Goal: Task Accomplishment & Management: Manage account settings

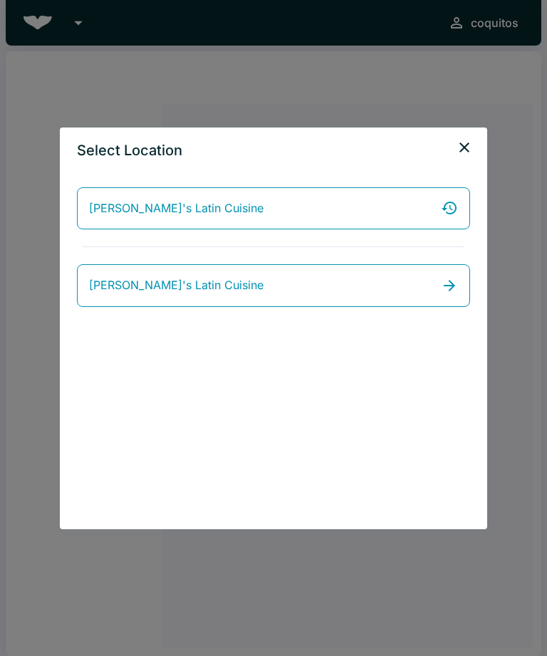
click at [466, 154] on icon "close" at bounding box center [464, 147] width 17 height 17
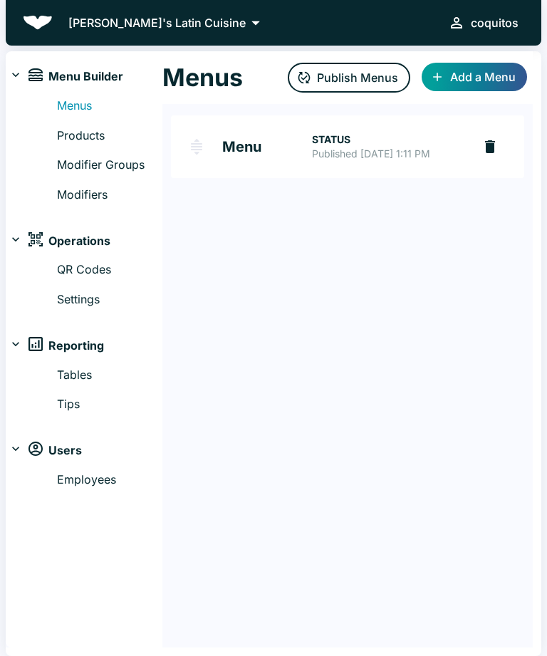
click at [98, 137] on link "Products" at bounding box center [109, 136] width 105 height 19
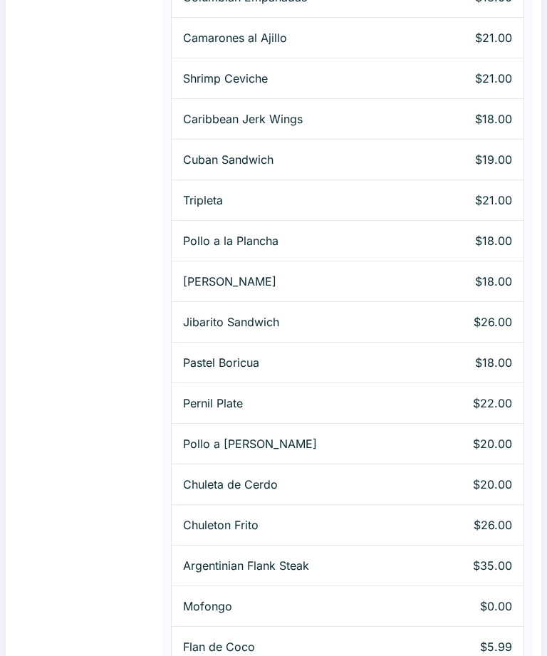
scroll to position [1055, 0]
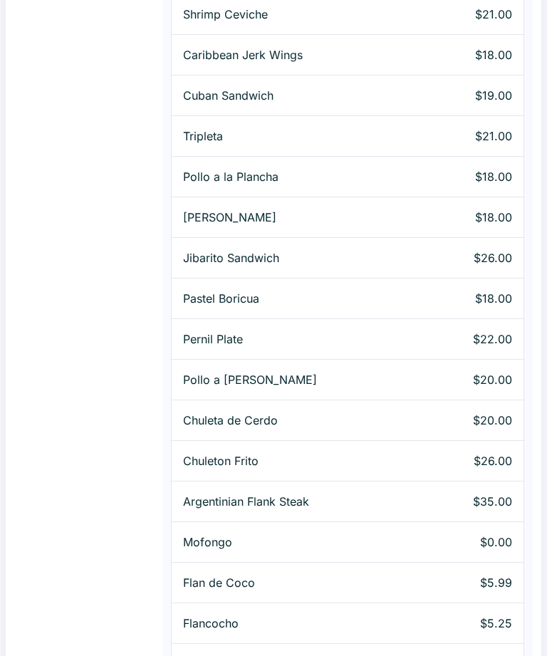
click at [408, 618] on p "Flancocho" at bounding box center [298, 622] width 230 height 17
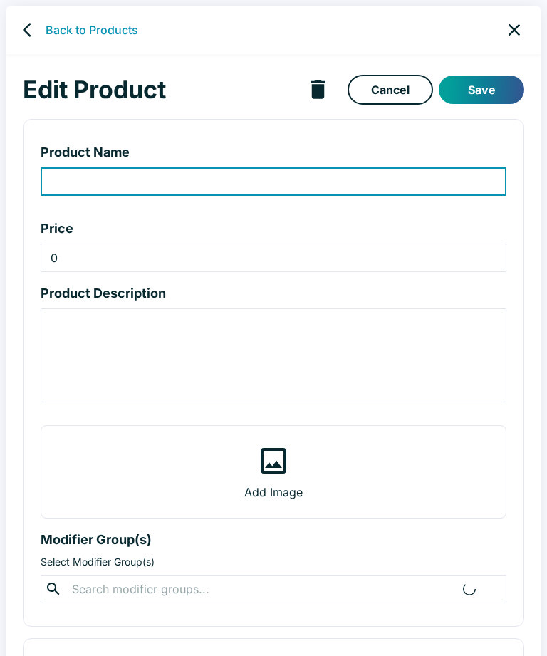
type input "Flancocho"
type input "5.25"
type textarea "Cream cheese custard and flavored cake topped w/ caramel sauce and fresh fruit."
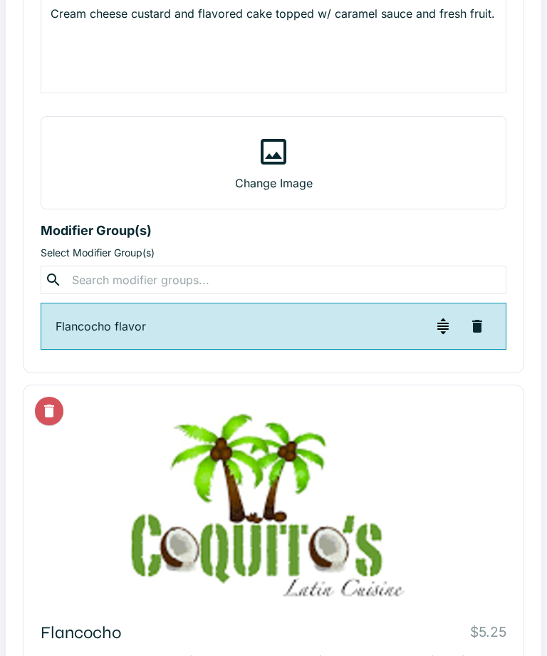
scroll to position [315, 0]
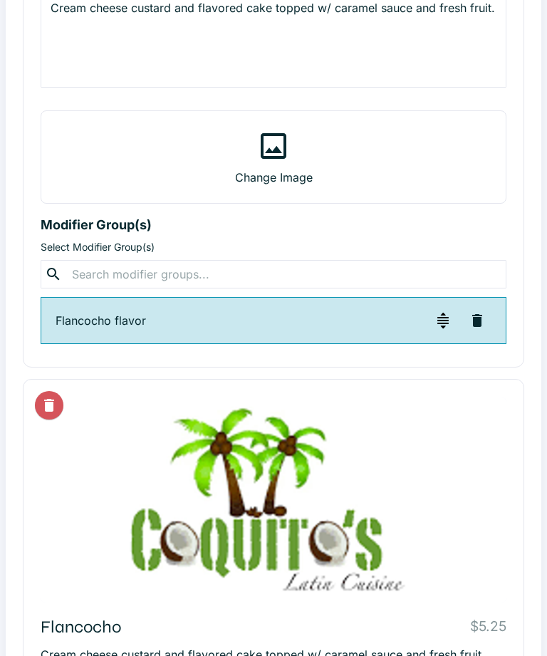
click at [480, 320] on icon "button" at bounding box center [477, 320] width 10 height 13
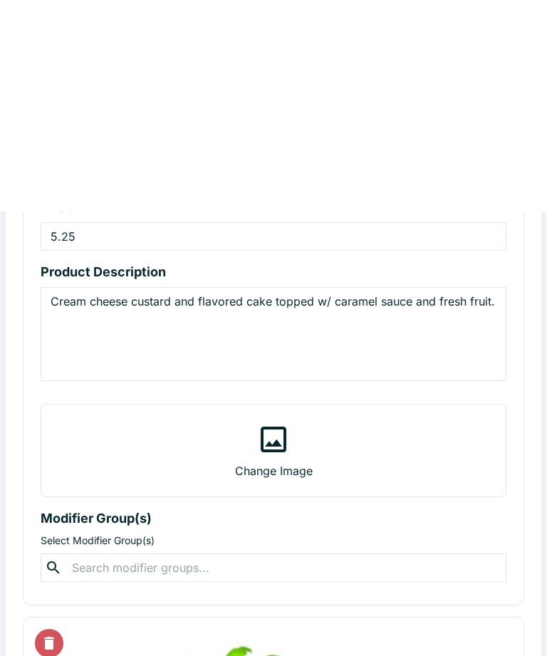
scroll to position [0, 0]
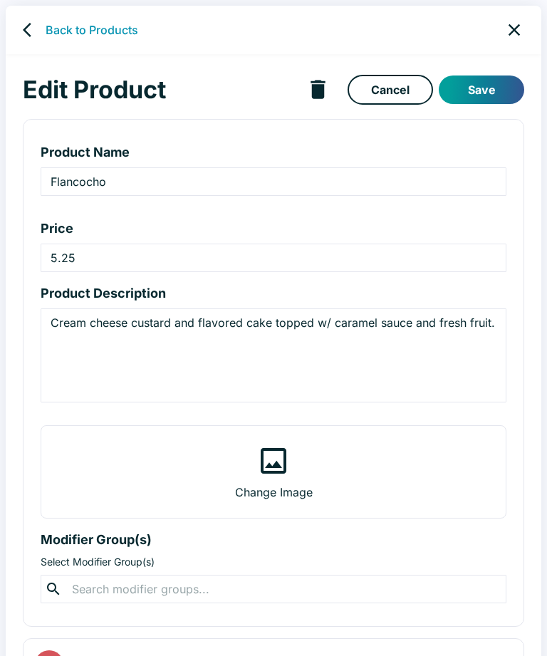
click at [347, 184] on input "Flancocho" at bounding box center [274, 181] width 466 height 28
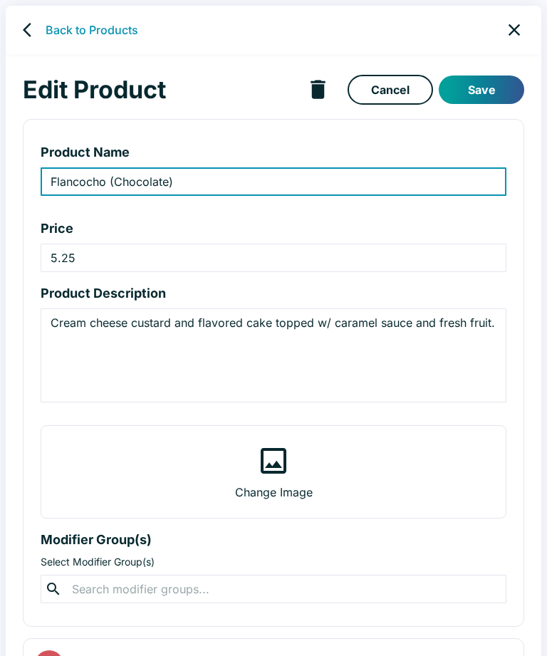
type input "Flancocho (Chocolate)"
click at [495, 86] on button "Save" at bounding box center [481, 89] width 85 height 28
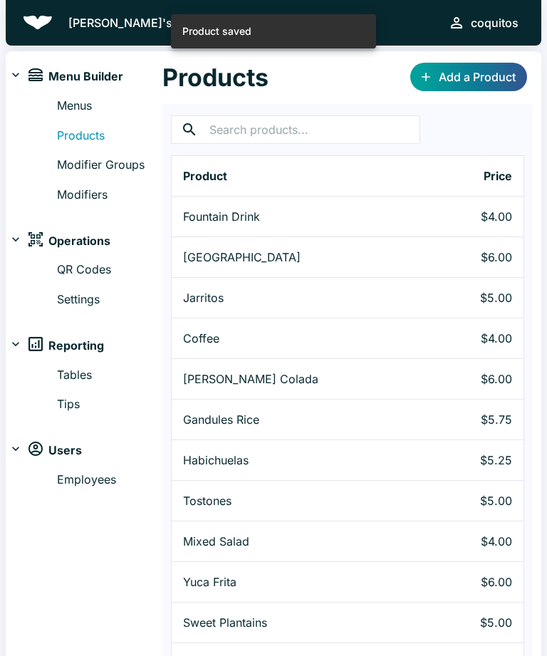
click at [490, 298] on p "$5.00" at bounding box center [474, 297] width 76 height 17
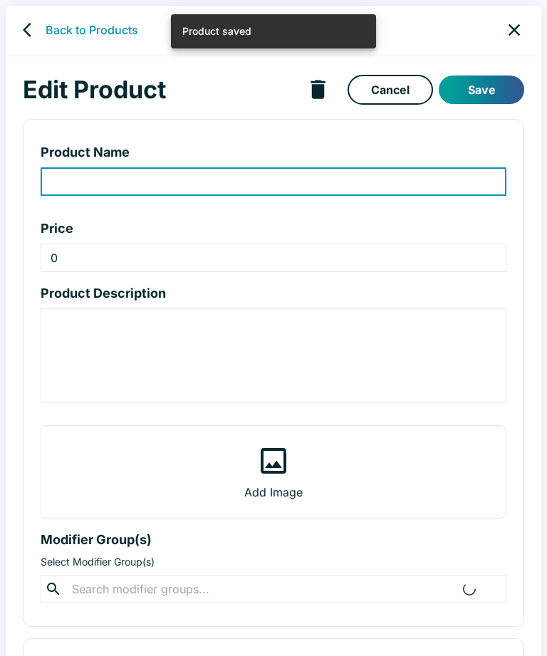
type input "Jarritos"
type input "5"
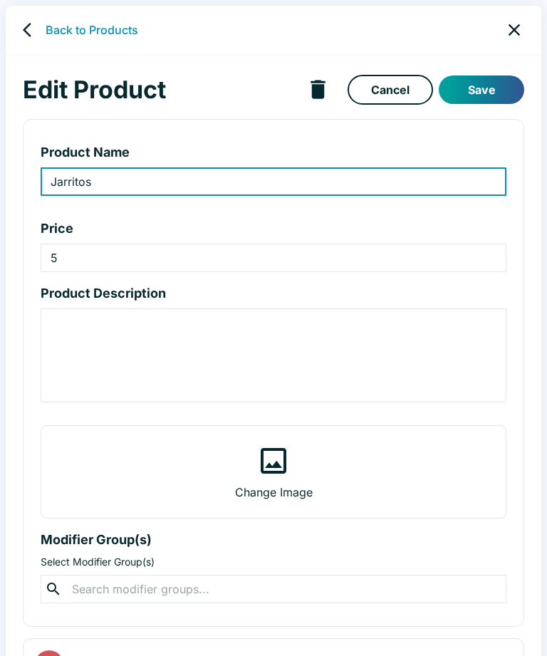
click at [31, 38] on link "back" at bounding box center [31, 30] width 28 height 28
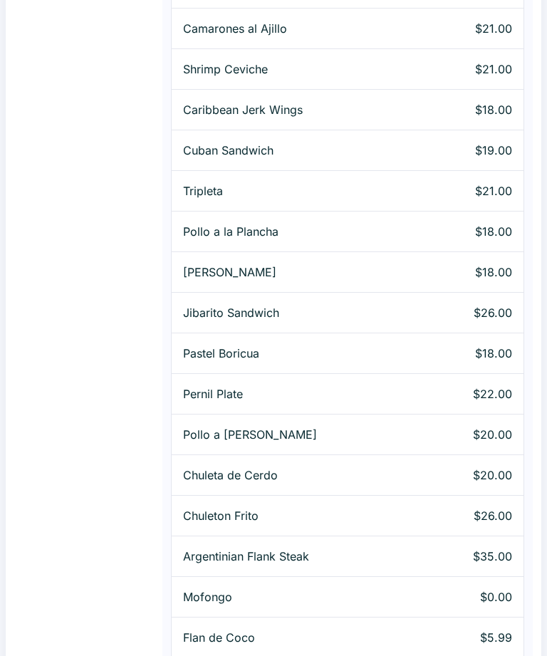
scroll to position [1055, 0]
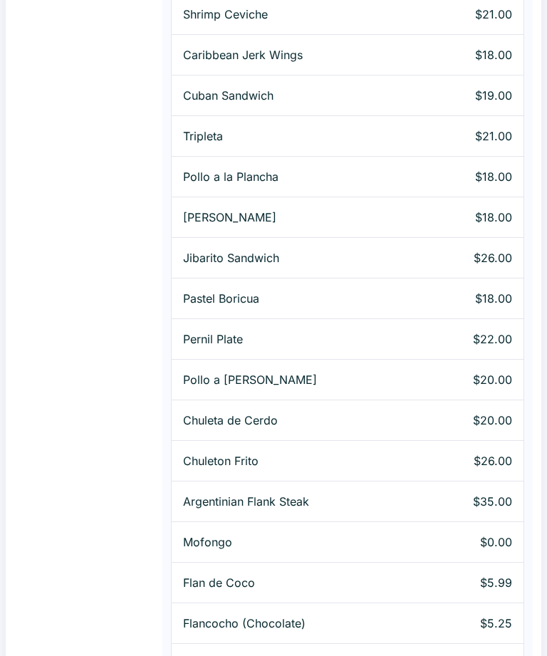
click at [408, 619] on p "Flancocho (Chocolate)" at bounding box center [298, 622] width 230 height 17
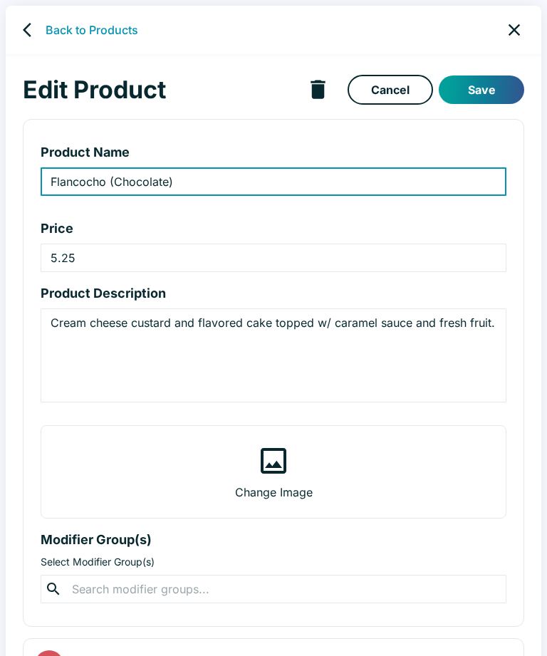
click at [34, 27] on icon "back" at bounding box center [31, 29] width 17 height 17
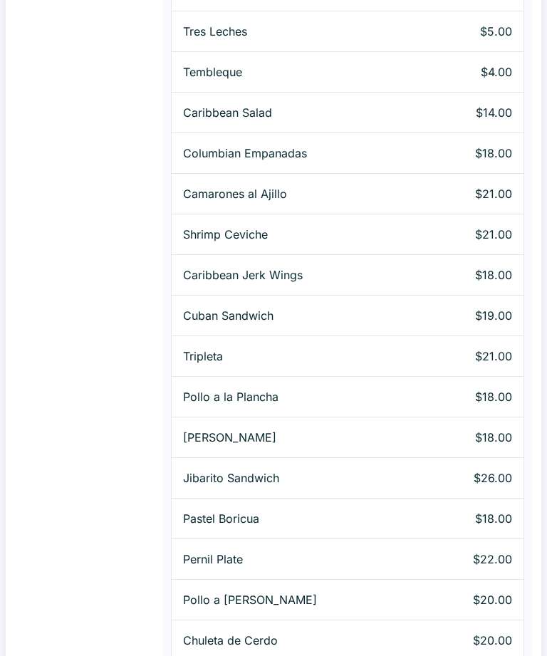
scroll to position [1055, 0]
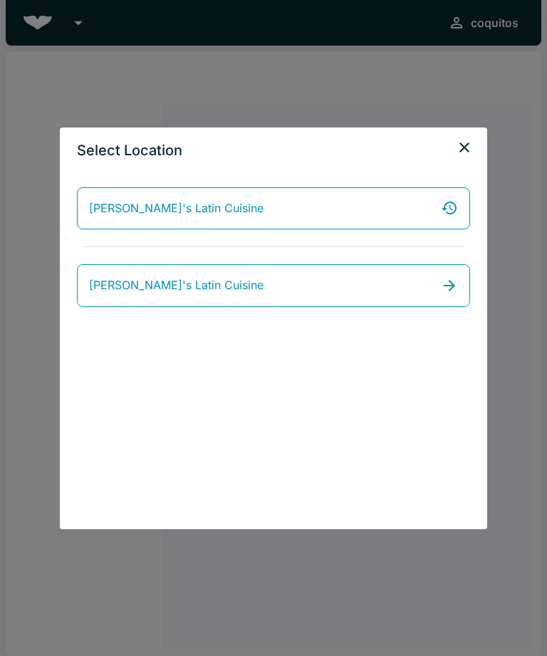
click at [459, 154] on icon "close" at bounding box center [464, 147] width 17 height 17
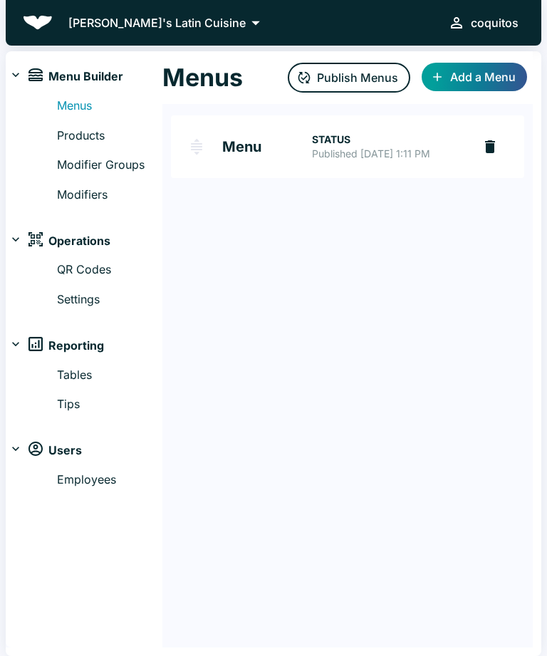
click at [78, 127] on link "Products" at bounding box center [109, 136] width 105 height 19
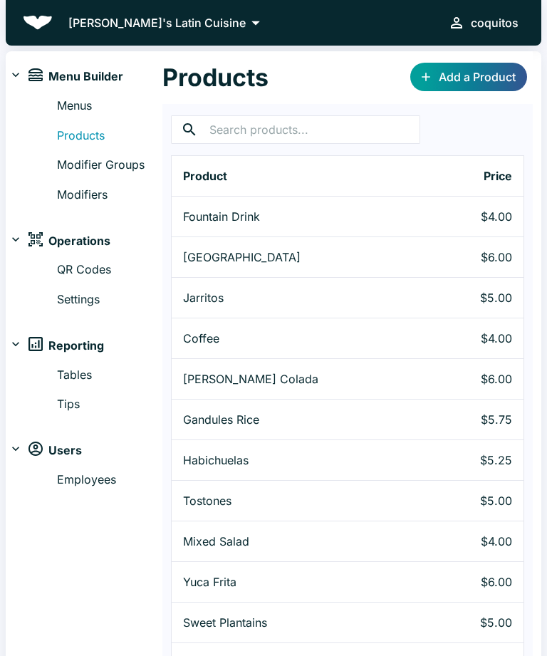
click at [471, 81] on link "Add a Product" at bounding box center [468, 77] width 117 height 28
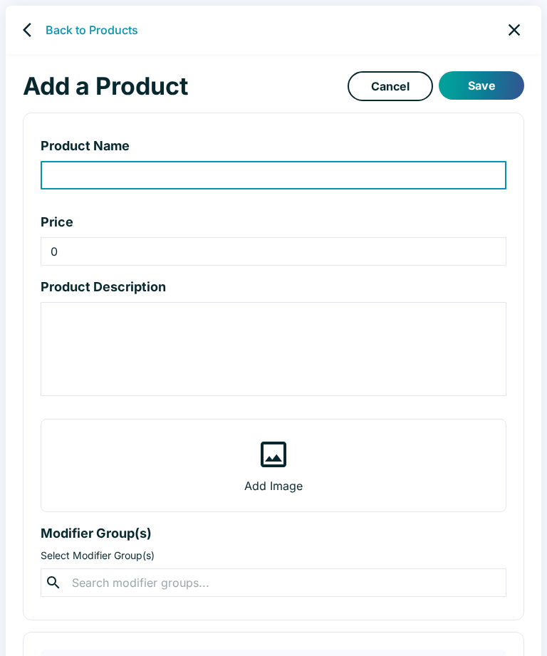
click at [435, 179] on input "product-name-input" at bounding box center [274, 175] width 466 height 28
type input "Strawberry Flancocho"
click at [440, 253] on input "0" at bounding box center [274, 251] width 466 height 28
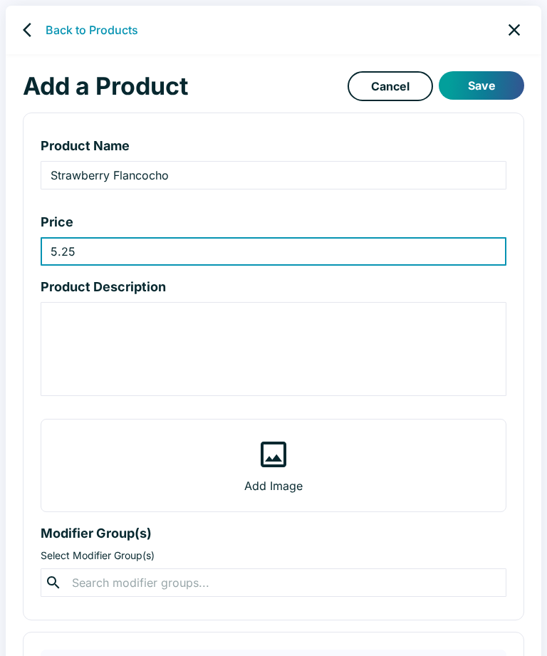
type input "5.25"
click at [402, 342] on textarea "product-description-input" at bounding box center [274, 349] width 446 height 82
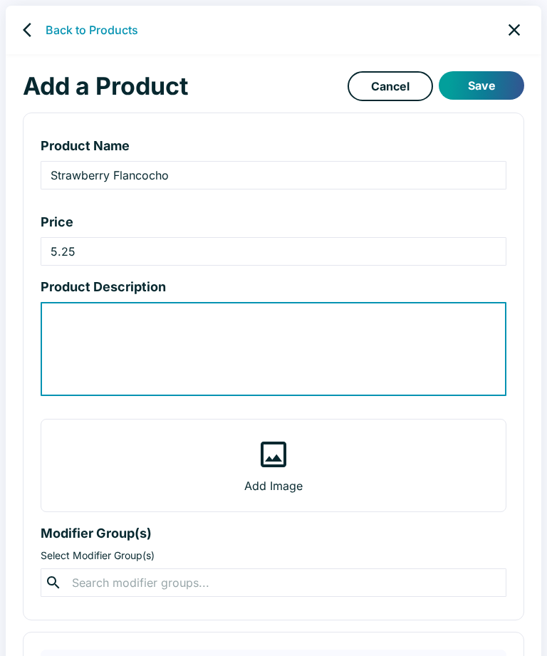
click at [432, 259] on input "5.25" at bounding box center [274, 251] width 466 height 28
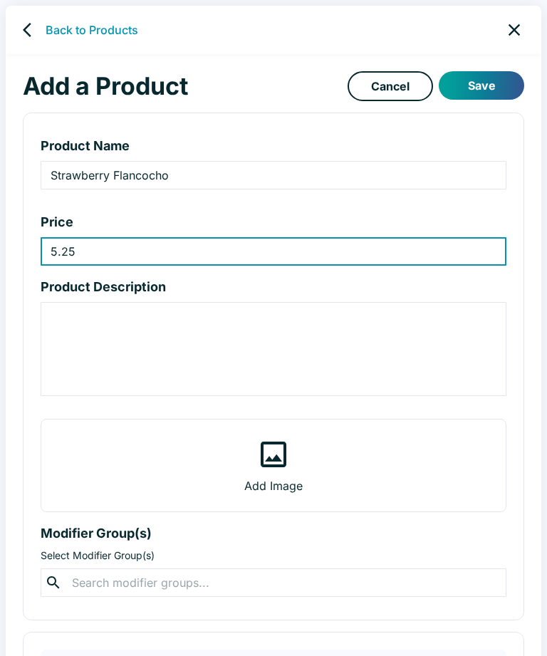
click at [49, 253] on input "5.25" at bounding box center [274, 251] width 466 height 28
click at [301, 352] on textarea "product-description-input" at bounding box center [274, 349] width 446 height 82
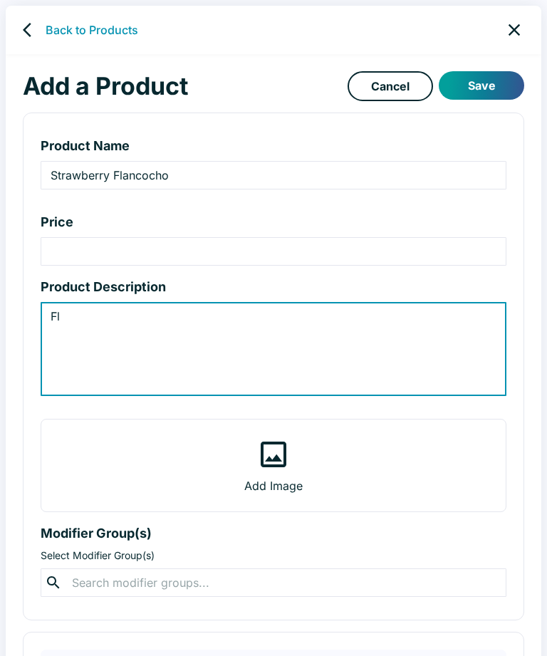
type textarea "F"
click at [36, 38] on icon "back" at bounding box center [31, 29] width 17 height 17
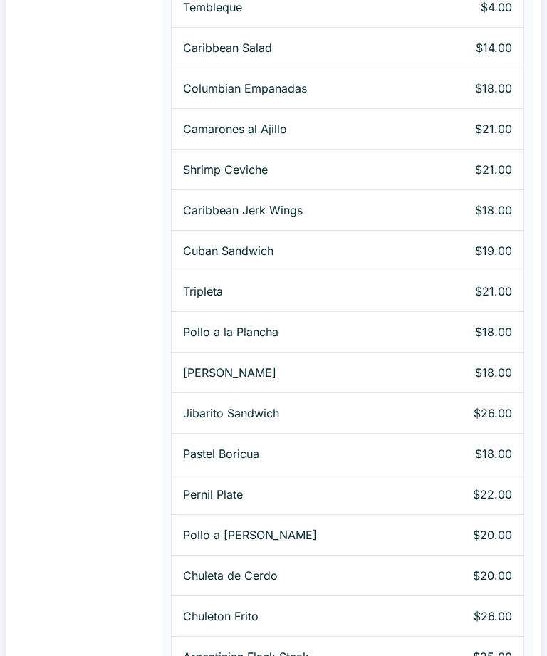
scroll to position [1055, 0]
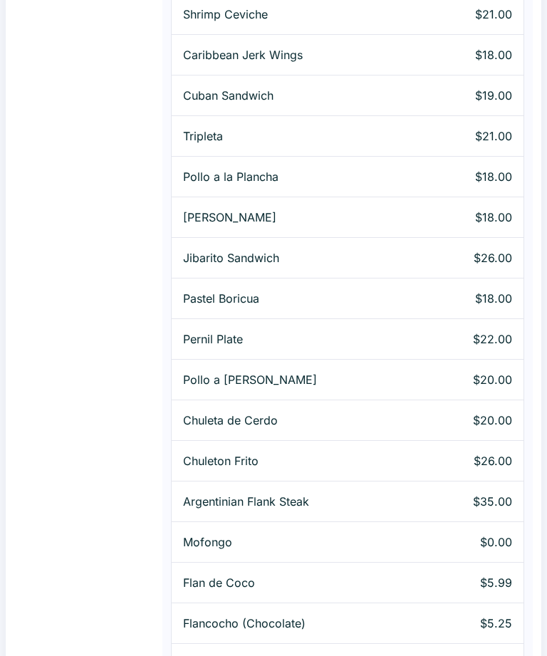
click at [424, 617] on td "$5.25" at bounding box center [474, 623] width 100 height 41
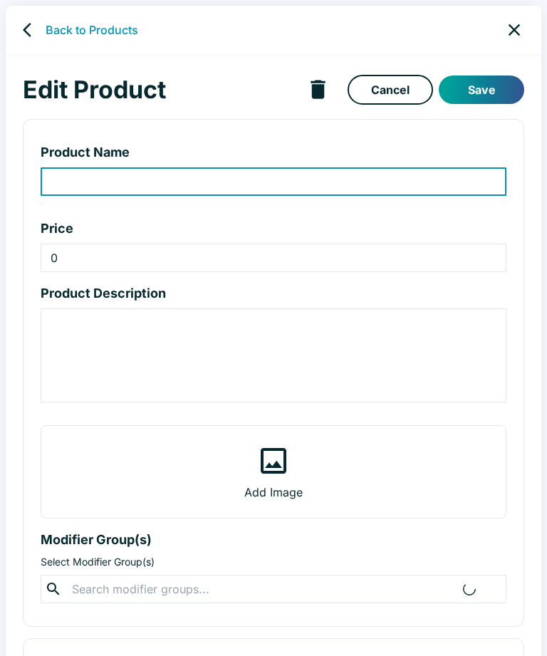
type input "Flancocho (Chocolate)"
type input "5.25"
type textarea "Cream cheese custard and flavored cake topped w/ caramel sauce and fresh fruit."
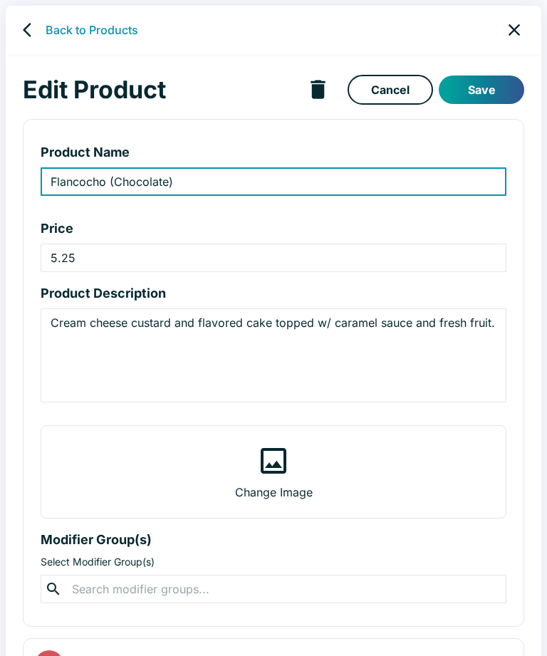
click at [197, 182] on input "Flancocho (Chocolate)" at bounding box center [274, 181] width 466 height 28
click at [424, 180] on input "Flancocho (Chocolate)" at bounding box center [274, 181] width 466 height 28
type input "F"
type input "Chocolate Flancocho"
click at [487, 331] on textarea "Cream cheese custard and flavored cake topped w/ caramel sauce and fresh fruit." at bounding box center [274, 356] width 446 height 82
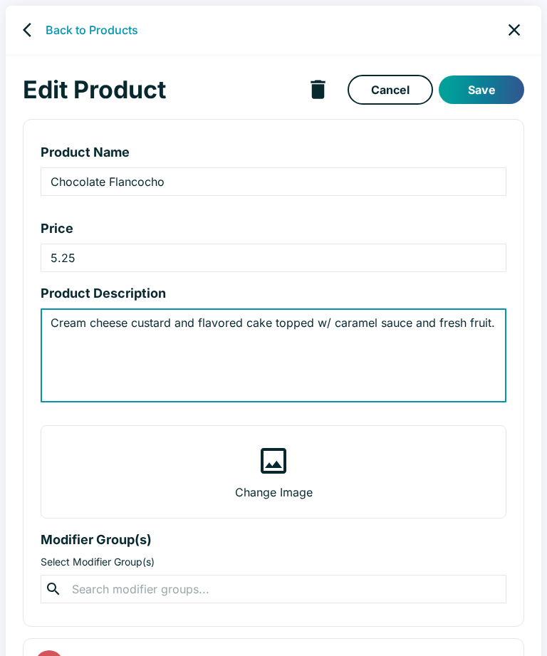
click at [484, 324] on textarea "Cream cheese custard and flavored cake topped w/ caramel sauce and fresh fruit." at bounding box center [274, 356] width 446 height 82
click at [486, 329] on textarea "Cream cheese custard and flavored cake topped w/ caramel sauce and fresh fruit." at bounding box center [274, 356] width 446 height 82
click at [486, 325] on textarea "Cream cheese custard and flavored cake topped w/ caramel sauce and fresh fruit." at bounding box center [274, 356] width 446 height 82
click at [481, 330] on textarea "Cream cheese custard and flavored cake topped w/ caramel sauce and fresh fruit." at bounding box center [274, 356] width 446 height 82
click at [480, 96] on button "Save" at bounding box center [481, 89] width 85 height 28
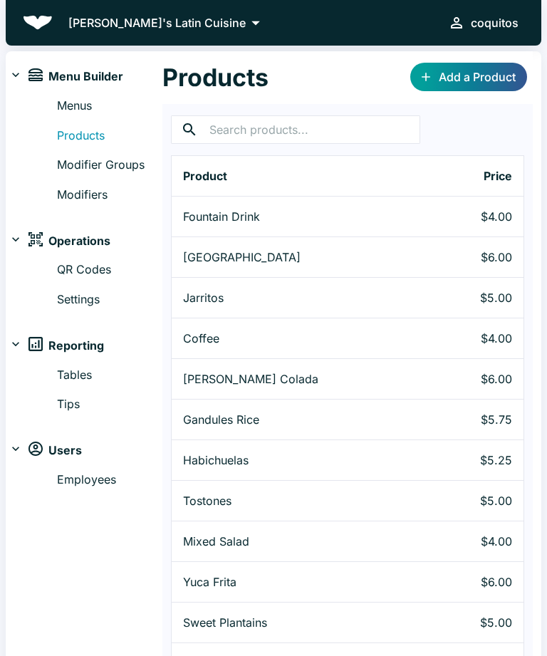
click at [452, 81] on link "Add a Product" at bounding box center [468, 77] width 117 height 28
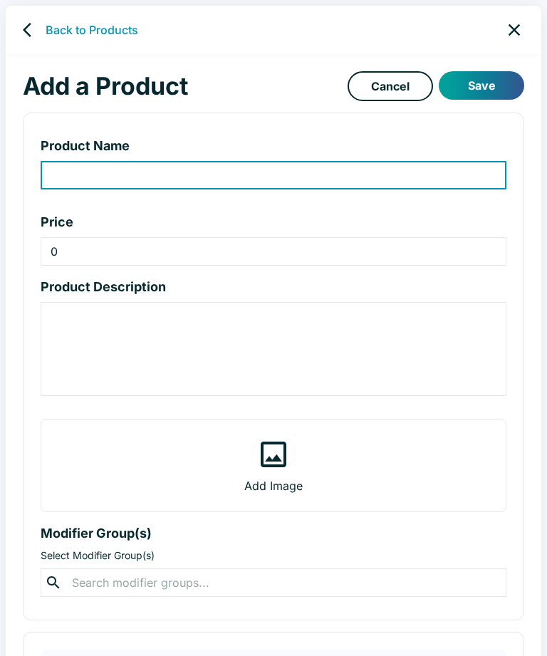
click at [397, 173] on input "product-name-input" at bounding box center [274, 175] width 466 height 28
type input "Strawberry Flancocho"
click at [430, 251] on input "0" at bounding box center [274, 251] width 466 height 28
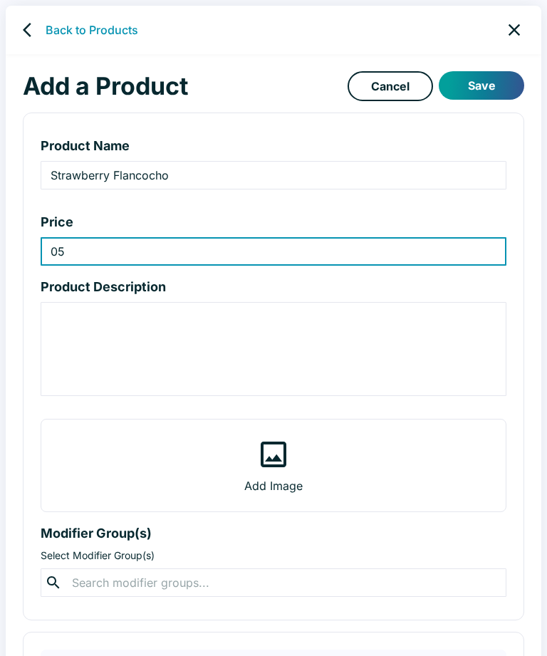
type input "0"
type input "5.25"
click at [366, 360] on textarea "product-description-input" at bounding box center [274, 349] width 446 height 82
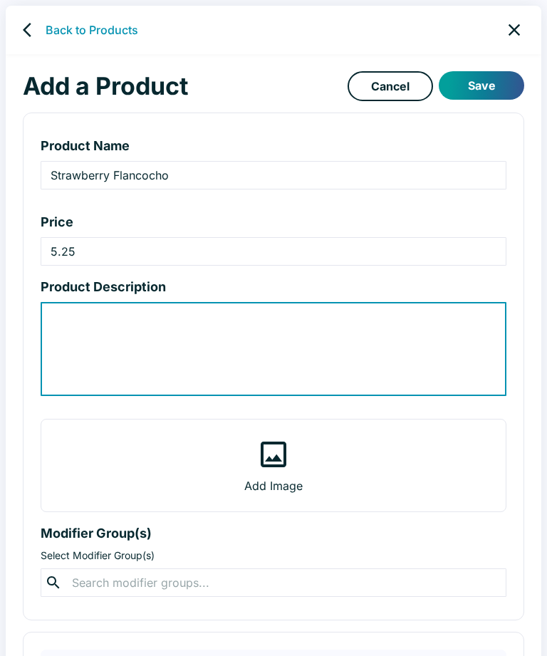
click at [140, 337] on textarea "product-description-input" at bounding box center [274, 349] width 446 height 82
paste textarea "Cream cheese custard and flavored cake topped w/ caramel sauce and fresh fruit."
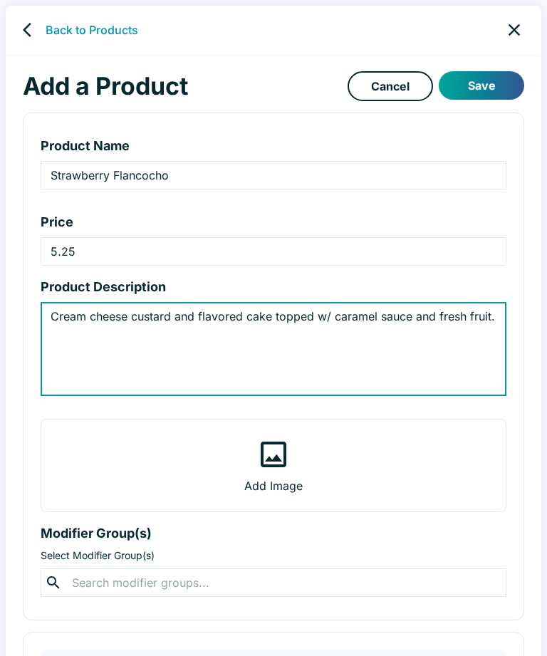
type textarea "Cream cheese custard and flavored cake topped w/ caramel sauce and fresh fruit."
click at [493, 82] on button "Save" at bounding box center [481, 85] width 85 height 28
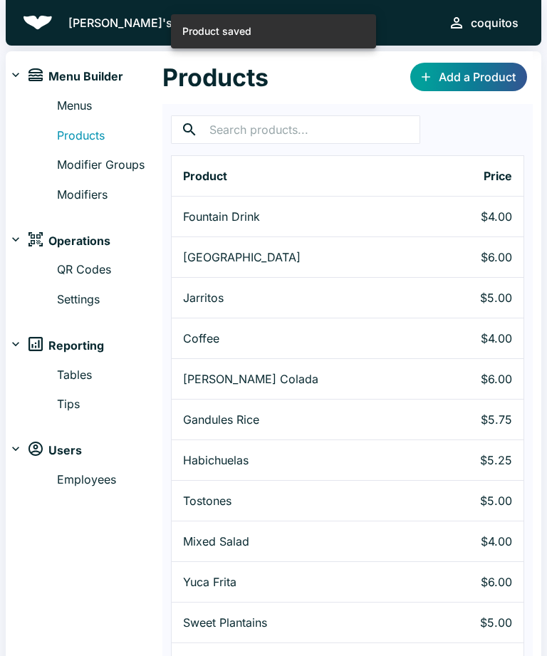
click at [468, 78] on link "Add a Product" at bounding box center [468, 77] width 117 height 28
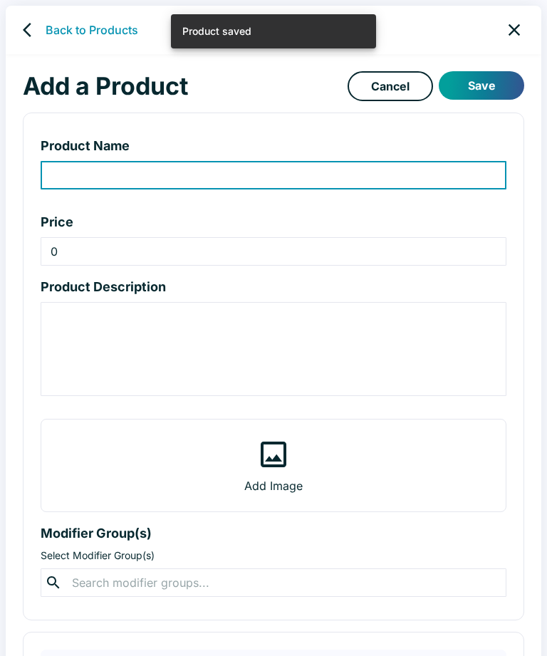
click at [406, 167] on input "product-name-input" at bounding box center [274, 175] width 466 height 28
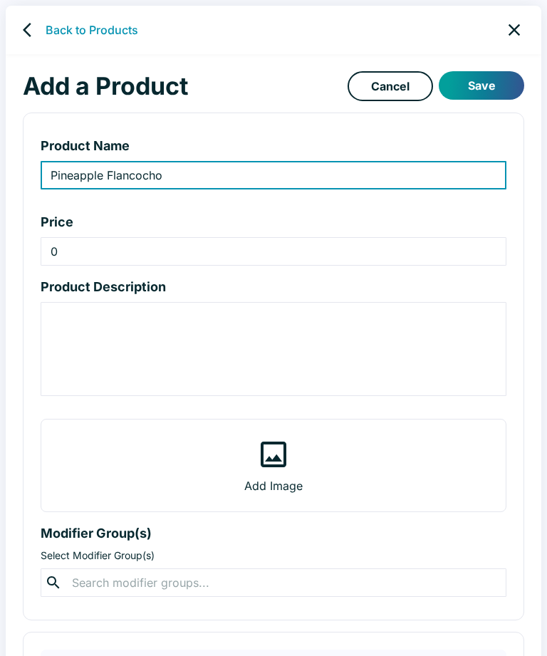
type input "Pineapple Flancocho"
click at [401, 360] on textarea "product-description-input" at bounding box center [274, 349] width 446 height 82
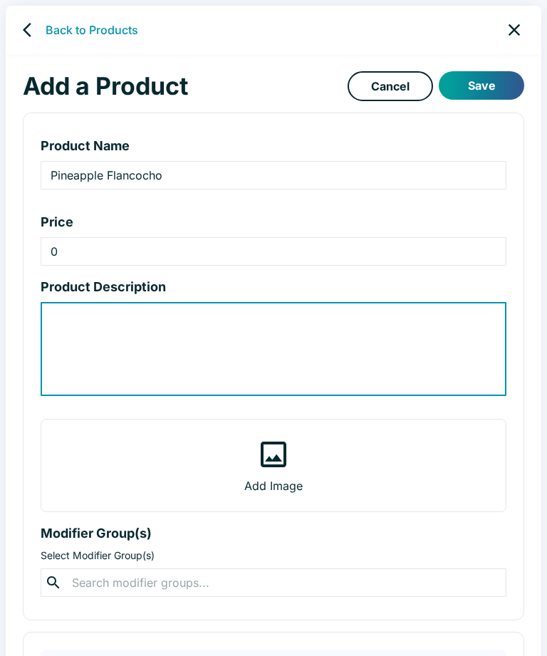
click at [205, 246] on input "0" at bounding box center [274, 251] width 466 height 28
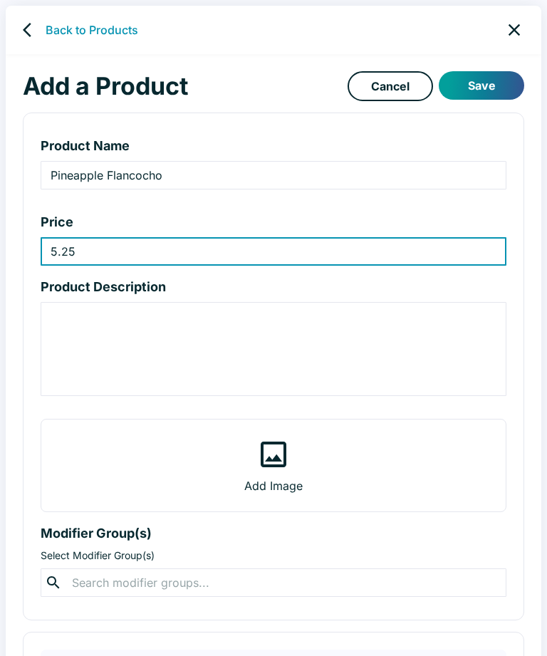
type input "5.25"
click at [298, 355] on textarea "product-description-input" at bounding box center [274, 349] width 446 height 82
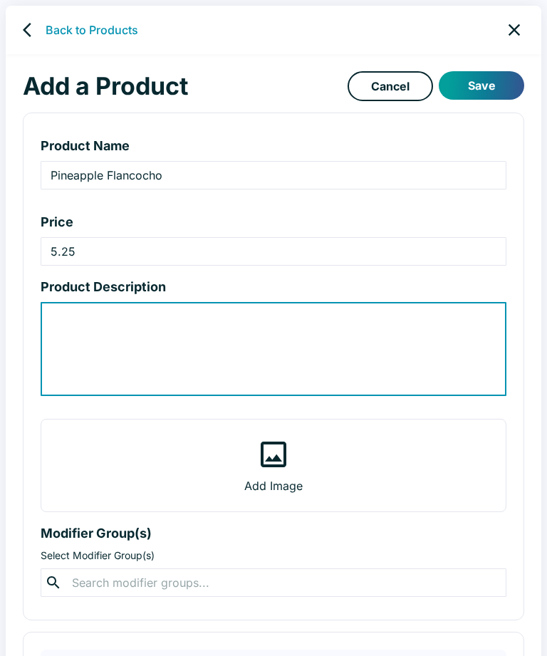
click at [105, 329] on textarea "product-description-input" at bounding box center [274, 349] width 446 height 82
paste textarea "Cream cheese custard and flavored cake topped w/ caramel sauce and fresh fruit."
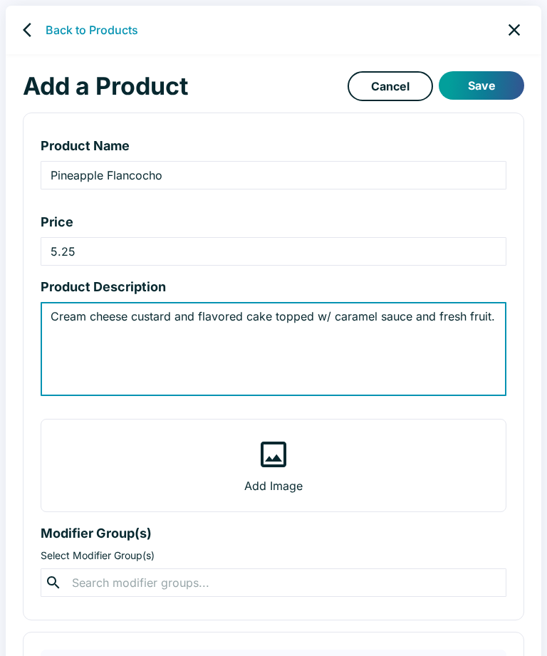
type textarea "Cream cheese custard and flavored cake topped w/ caramel sauce and fresh fruit."
click at [487, 92] on button "Save" at bounding box center [481, 85] width 85 height 28
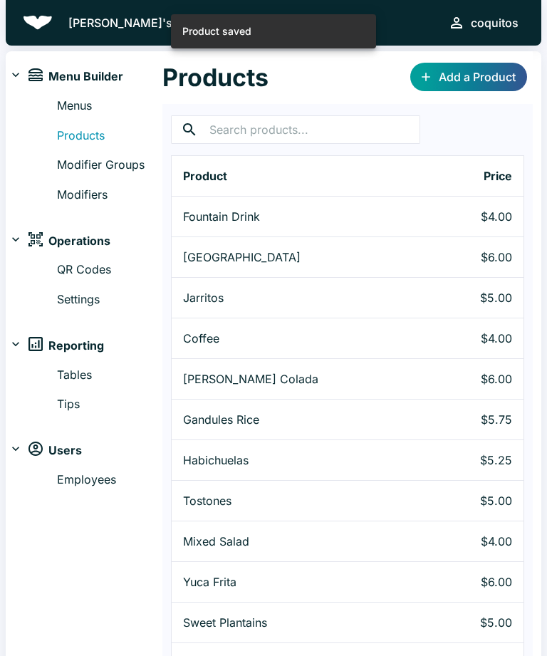
click at [474, 79] on link "Add a Product" at bounding box center [468, 77] width 117 height 28
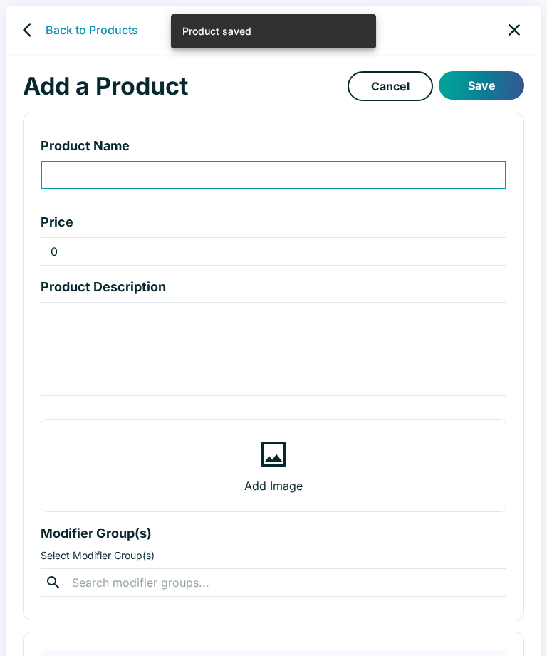
click at [292, 175] on input "product-name-input" at bounding box center [274, 175] width 466 height 28
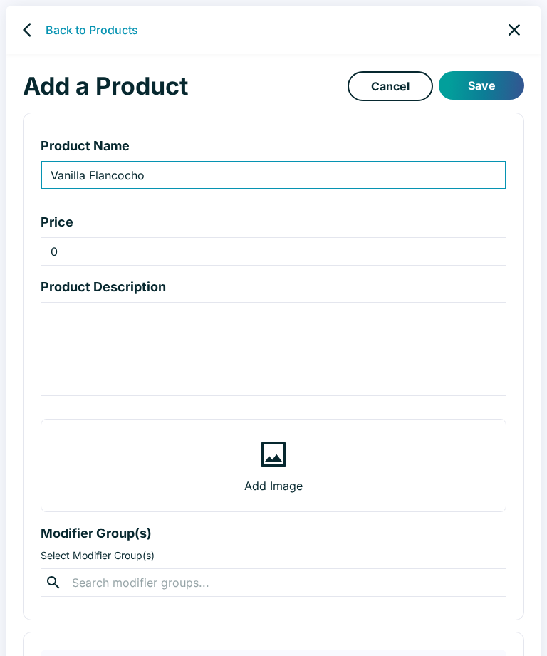
type input "Vanilla Flancocho"
click at [352, 352] on textarea "product-description-input" at bounding box center [274, 349] width 446 height 82
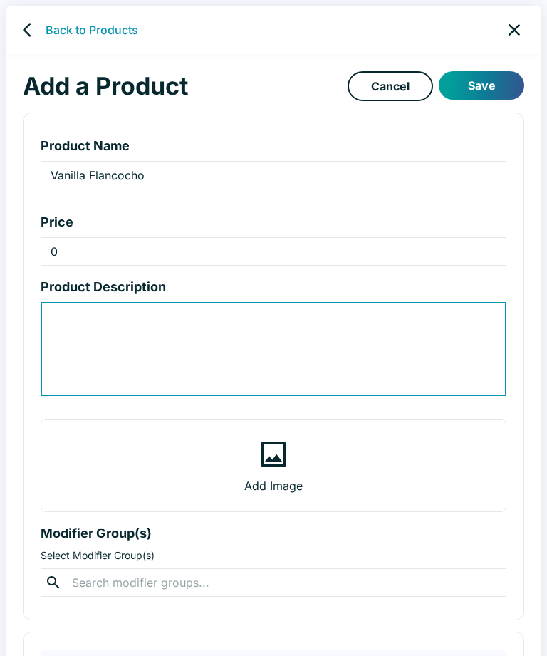
click at [188, 246] on input "0" at bounding box center [274, 251] width 466 height 28
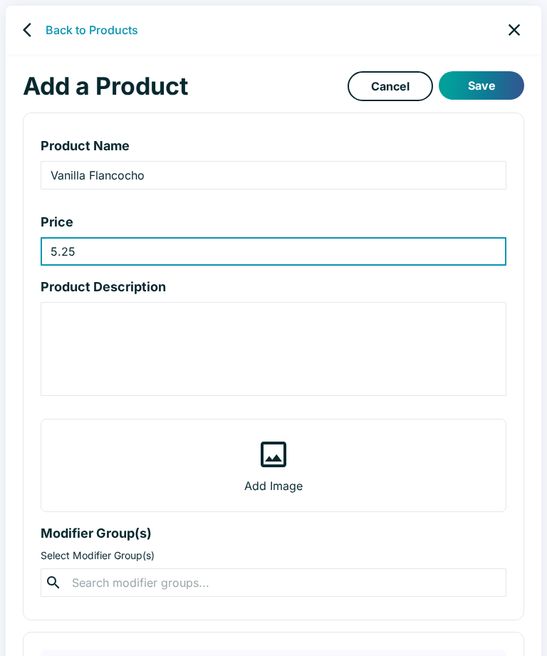
type input "5.25"
click at [256, 351] on textarea "product-description-input" at bounding box center [274, 349] width 446 height 82
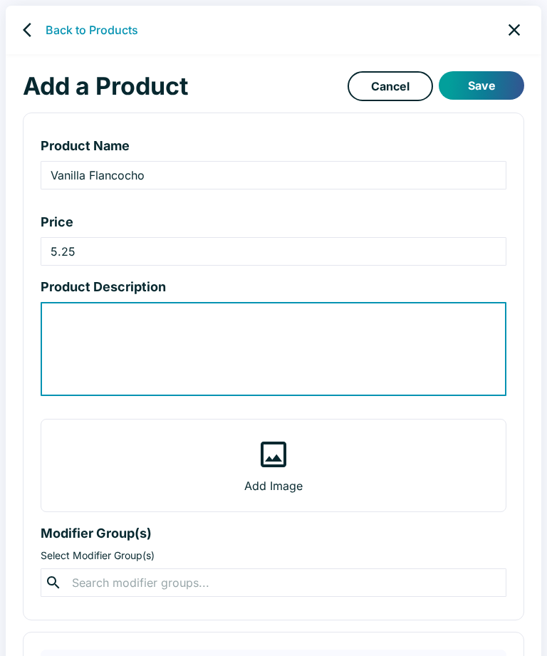
click at [85, 331] on textarea "product-description-input" at bounding box center [274, 349] width 446 height 82
paste textarea "Cream cheese custard and flavored cake topped w/ caramel sauce and fresh fruit."
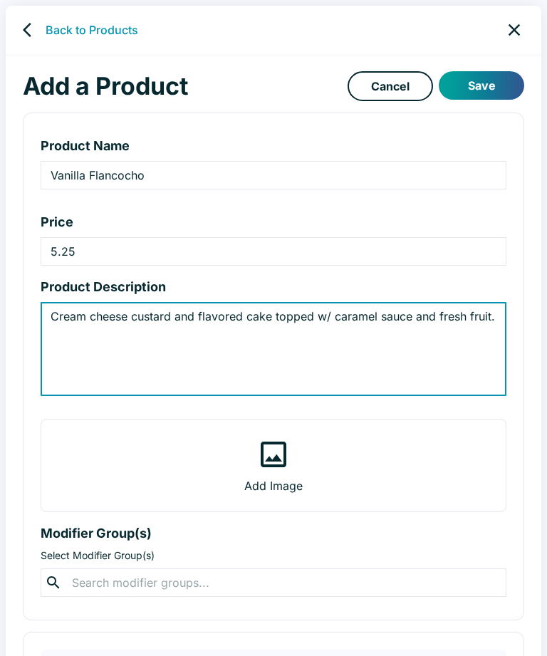
type textarea "Cream cheese custard and flavored cake topped w/ caramel sauce and fresh fruit."
click at [491, 89] on button "Save" at bounding box center [481, 85] width 85 height 28
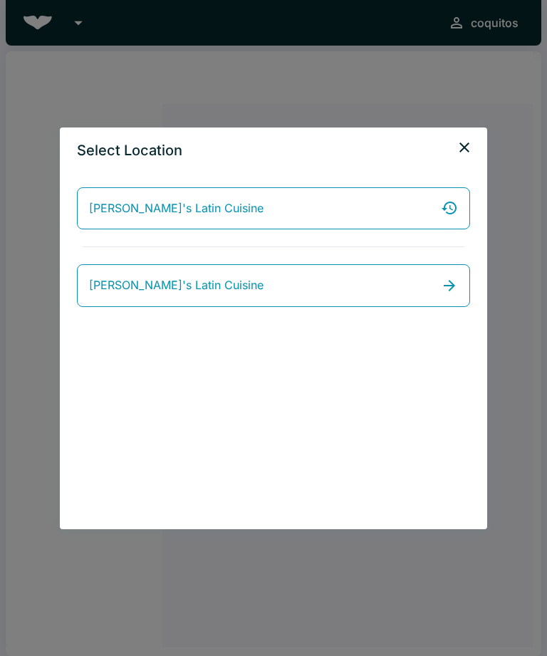
click at [461, 152] on icon "close" at bounding box center [464, 147] width 17 height 17
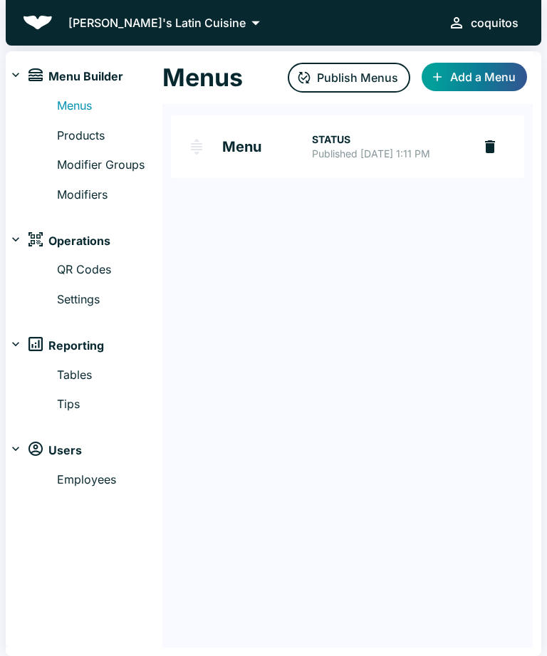
click at [77, 128] on link "Products" at bounding box center [109, 136] width 105 height 19
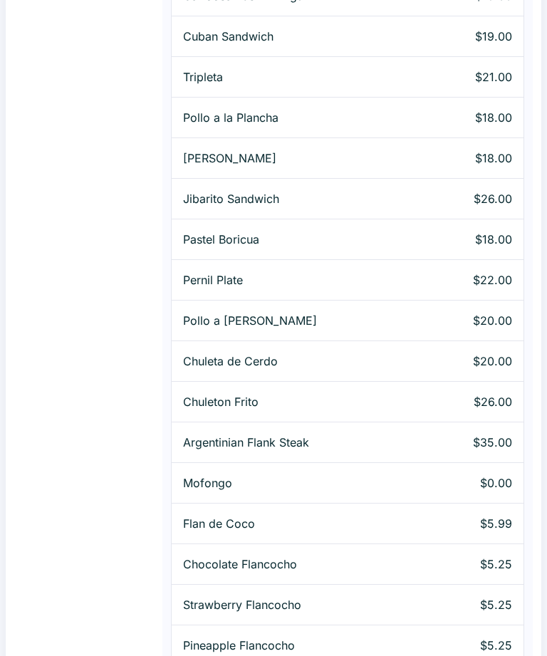
scroll to position [1222, 0]
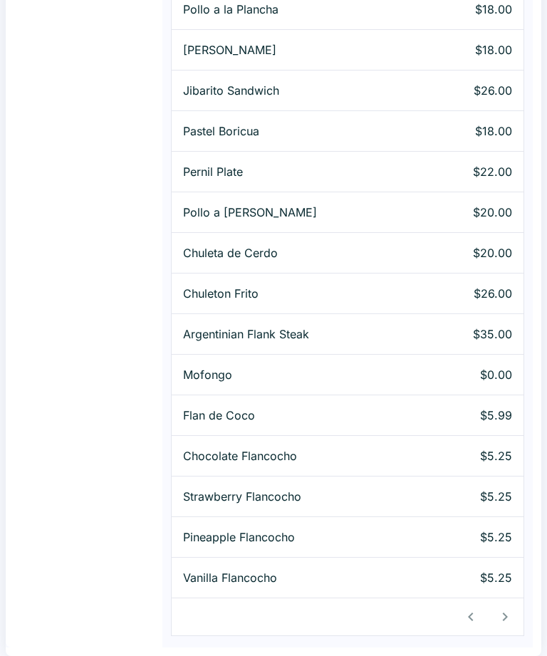
click at [477, 571] on p "$5.25" at bounding box center [474, 577] width 76 height 17
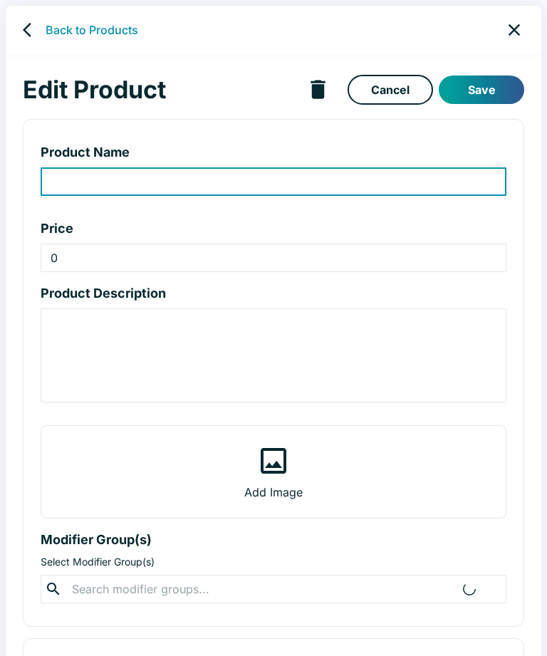
type input "Vanilla Flancocho"
type input "5.25"
type textarea "Cream cheese custard and flavored cake topped w/ caramel sauce and fresh fruit."
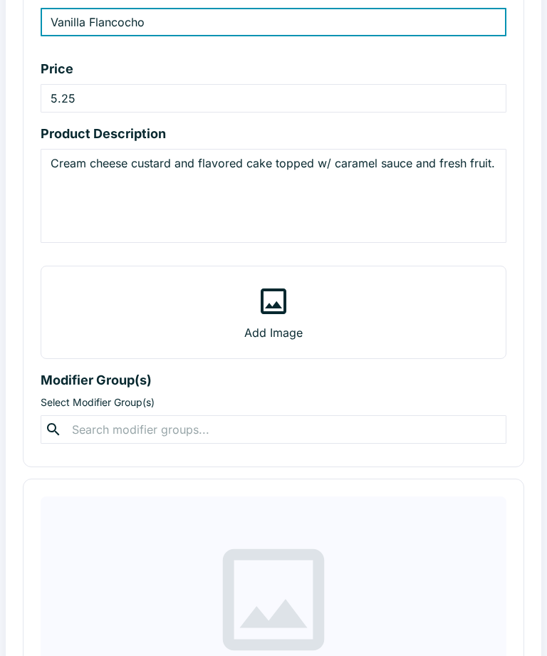
scroll to position [151, 0]
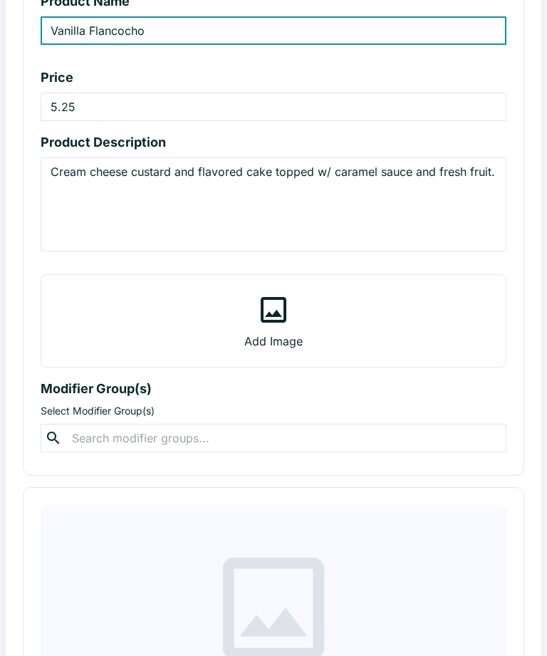
click at [367, 336] on label "Add Image" at bounding box center [273, 321] width 464 height 92
click at [0, 0] on input "Add Image" at bounding box center [0, 0] width 0 height 0
click at [367, 336] on label "Add Image" at bounding box center [273, 321] width 464 height 92
click at [0, 0] on input "Add Image" at bounding box center [0, 0] width 0 height 0
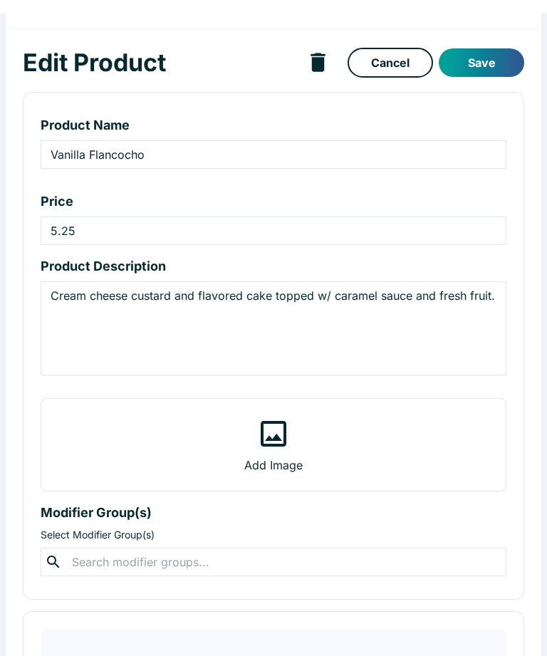
scroll to position [0, 0]
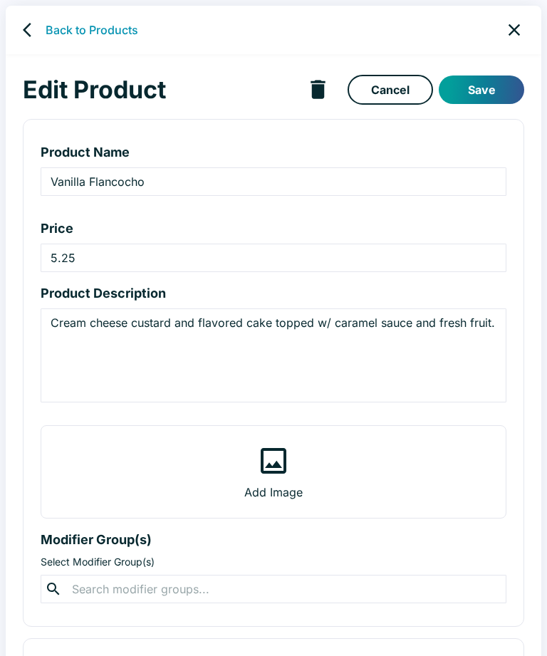
click at [25, 28] on icon "back" at bounding box center [27, 30] width 9 height 14
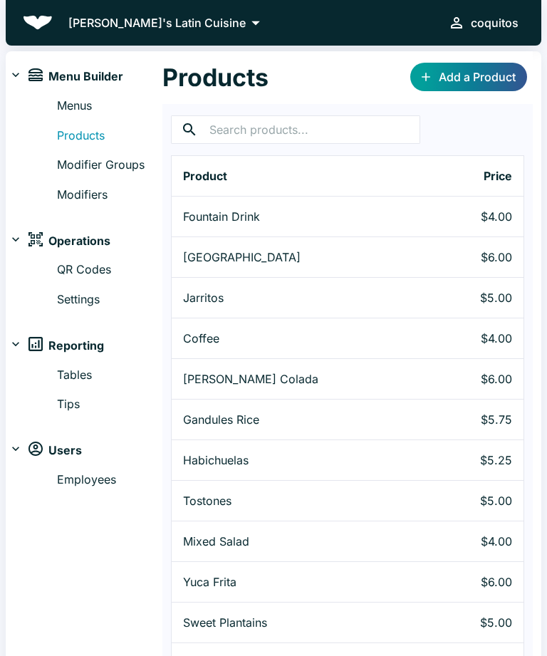
click at [83, 169] on link "Modifier Groups" at bounding box center [109, 165] width 105 height 19
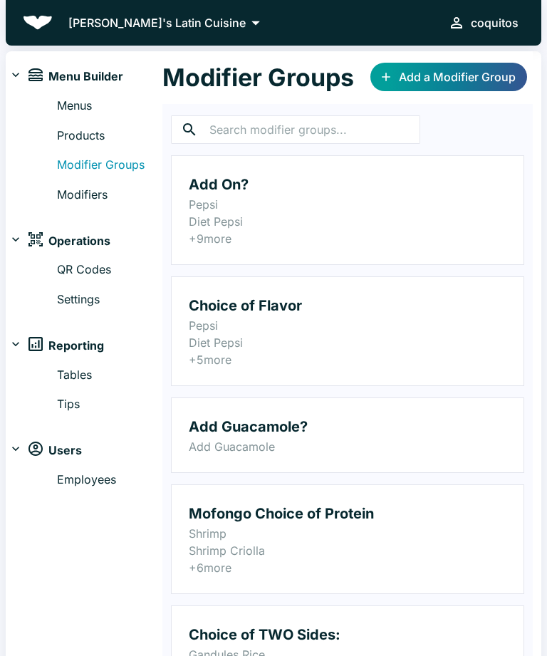
click at [74, 193] on link "Modifiers" at bounding box center [109, 195] width 105 height 19
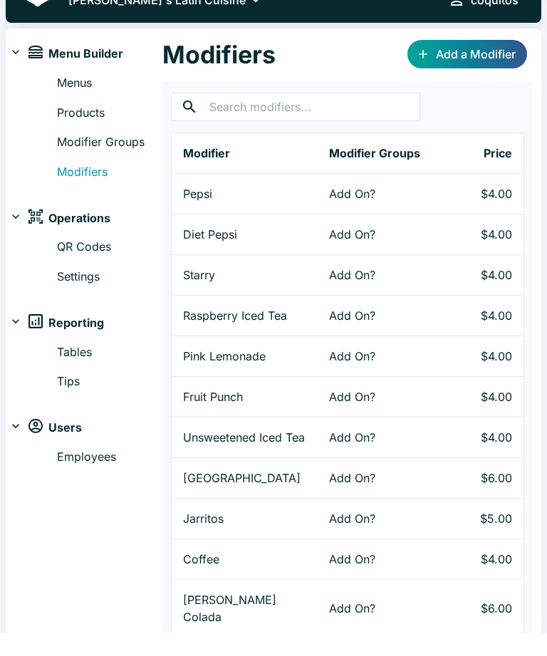
scroll to position [23, 0]
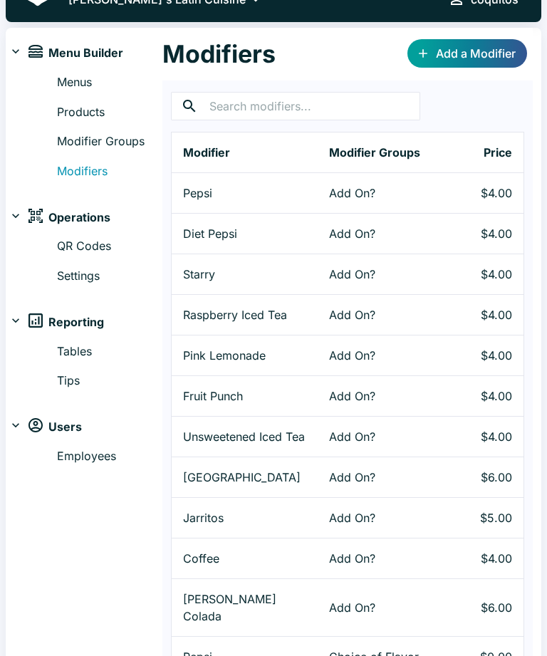
click at [72, 139] on link "Modifier Groups" at bounding box center [109, 141] width 105 height 19
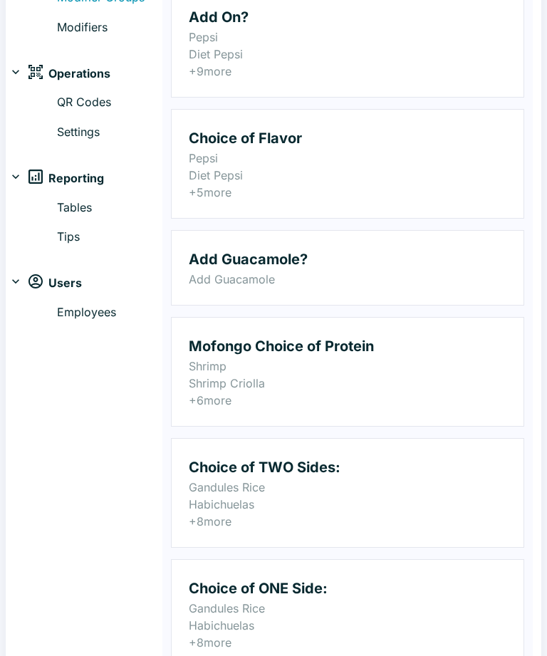
scroll to position [317, 0]
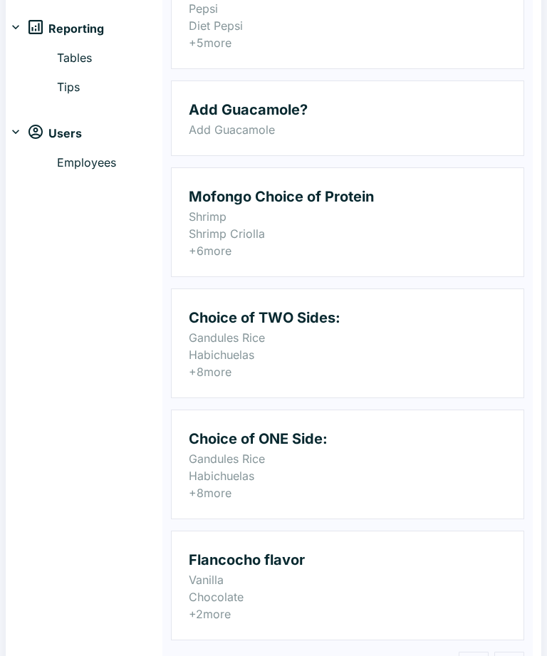
click at [379, 565] on h2 "Flancocho flavor" at bounding box center [348, 559] width 318 height 23
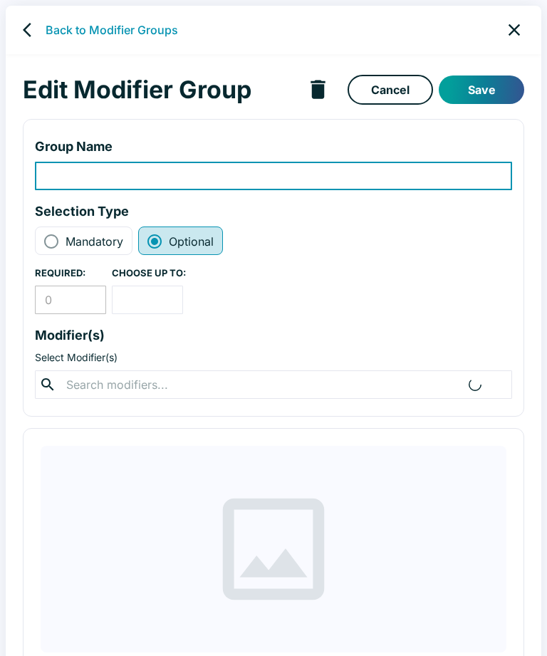
type input "Flancocho flavor"
radio input "true"
radio input "false"
type input "1"
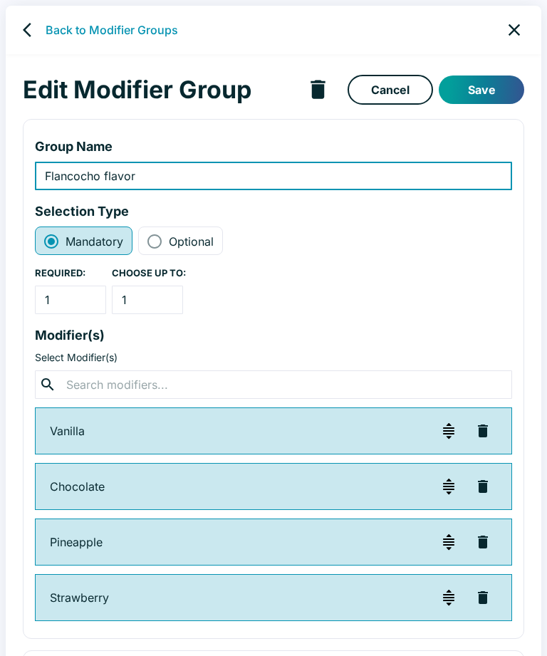
click at [318, 92] on icon "delete modifier group" at bounding box center [317, 89] width 14 height 19
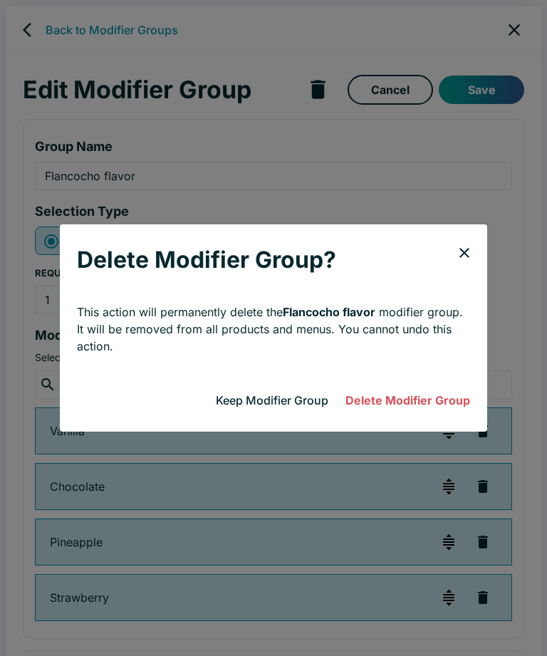
click at [407, 414] on button "Delete Modifier Group" at bounding box center [408, 400] width 136 height 28
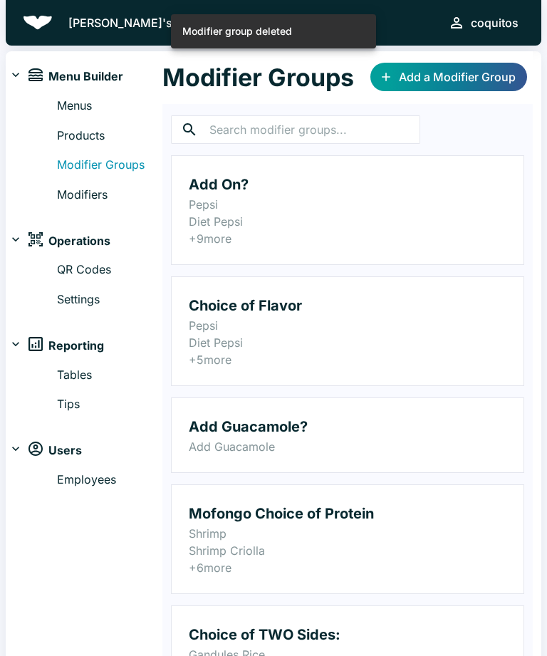
click at [77, 140] on link "Products" at bounding box center [109, 136] width 105 height 19
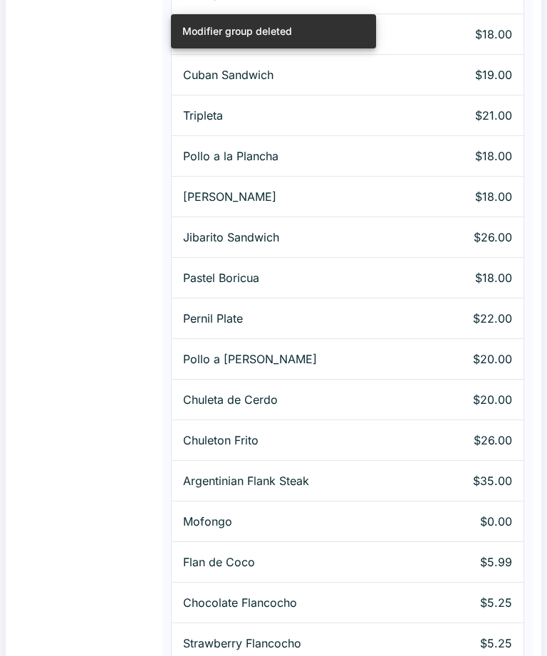
scroll to position [1176, 0]
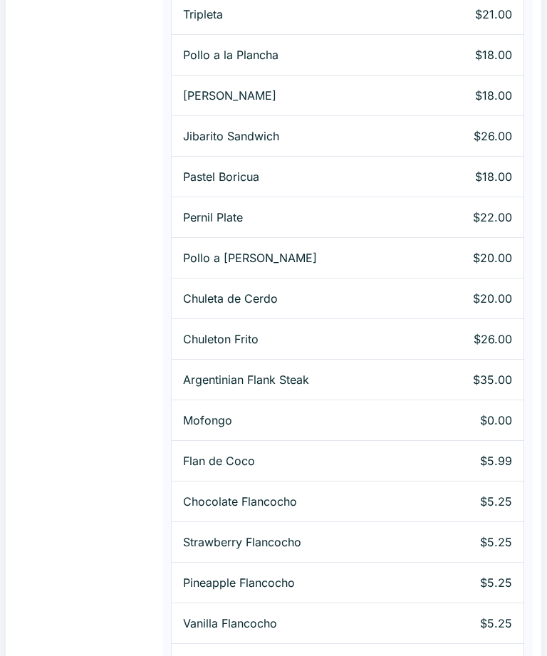
click at [465, 502] on p "$5.25" at bounding box center [474, 501] width 76 height 17
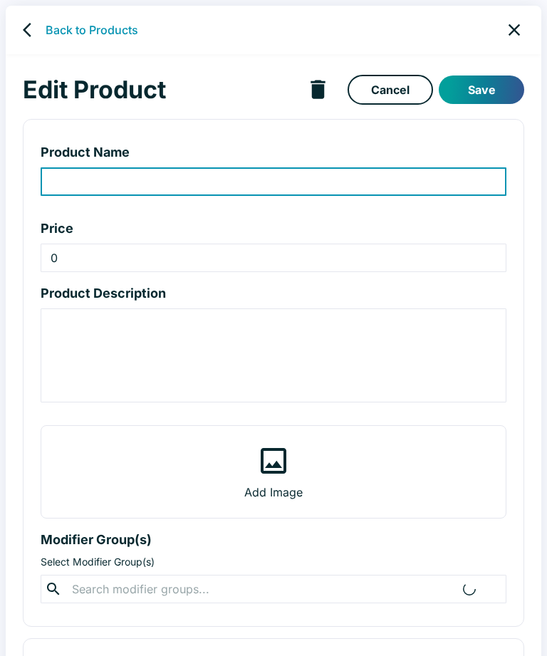
type input "Chocolate Flancocho"
type input "5.25"
type textarea "Cream cheese custard and flavored cake topped w/ caramel sauce and fresh fruit."
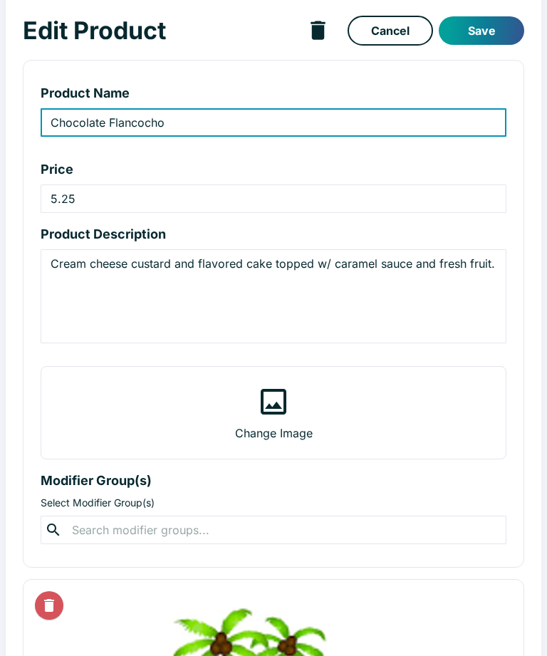
click at [229, 523] on input "text" at bounding box center [273, 530] width 411 height 20
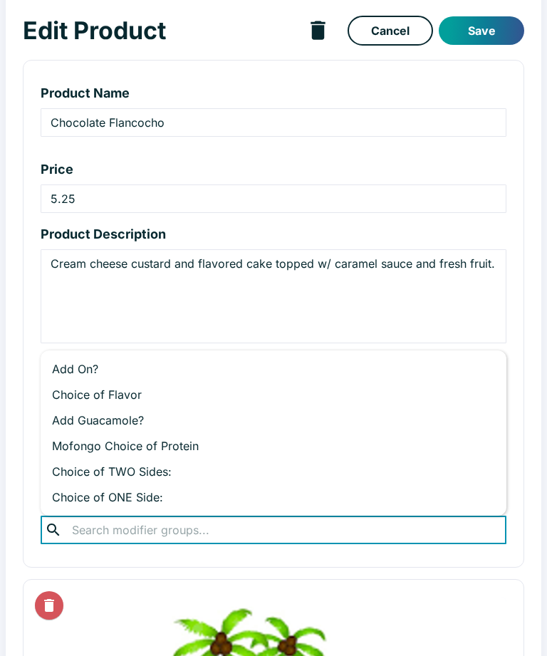
scroll to position [137, 0]
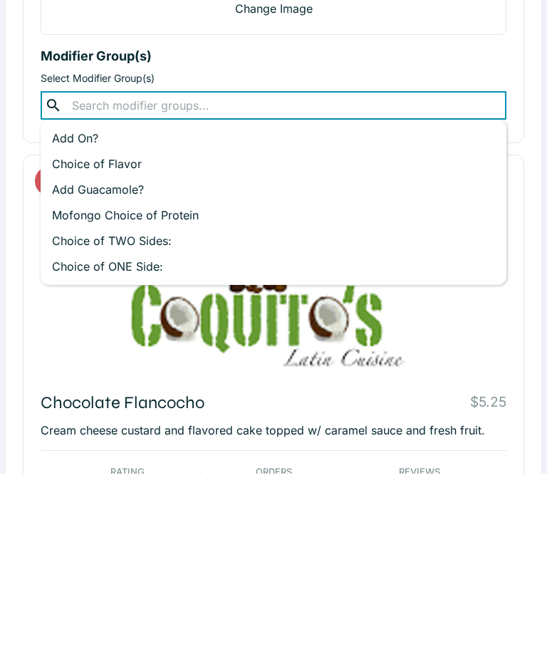
click at [534, 221] on div "Edit Product Cancel Save Product Name Chocolate Flancocho ​ Price 5.25 ​ Produc…" at bounding box center [273, 246] width 535 height 987
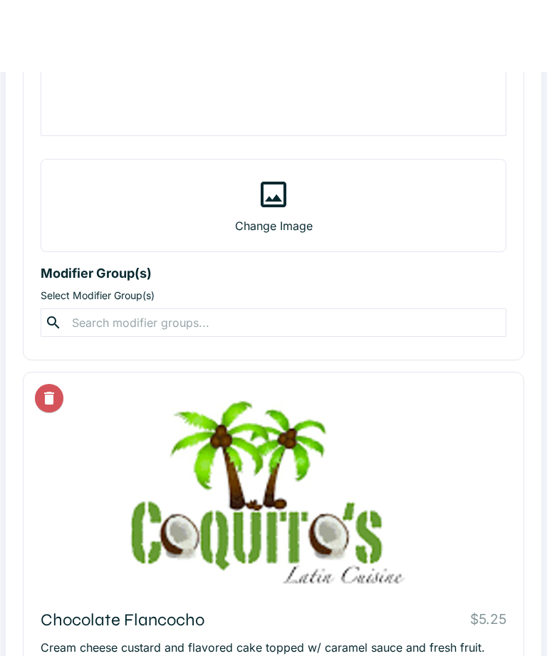
scroll to position [0, 0]
